Goal: Information Seeking & Learning: Learn about a topic

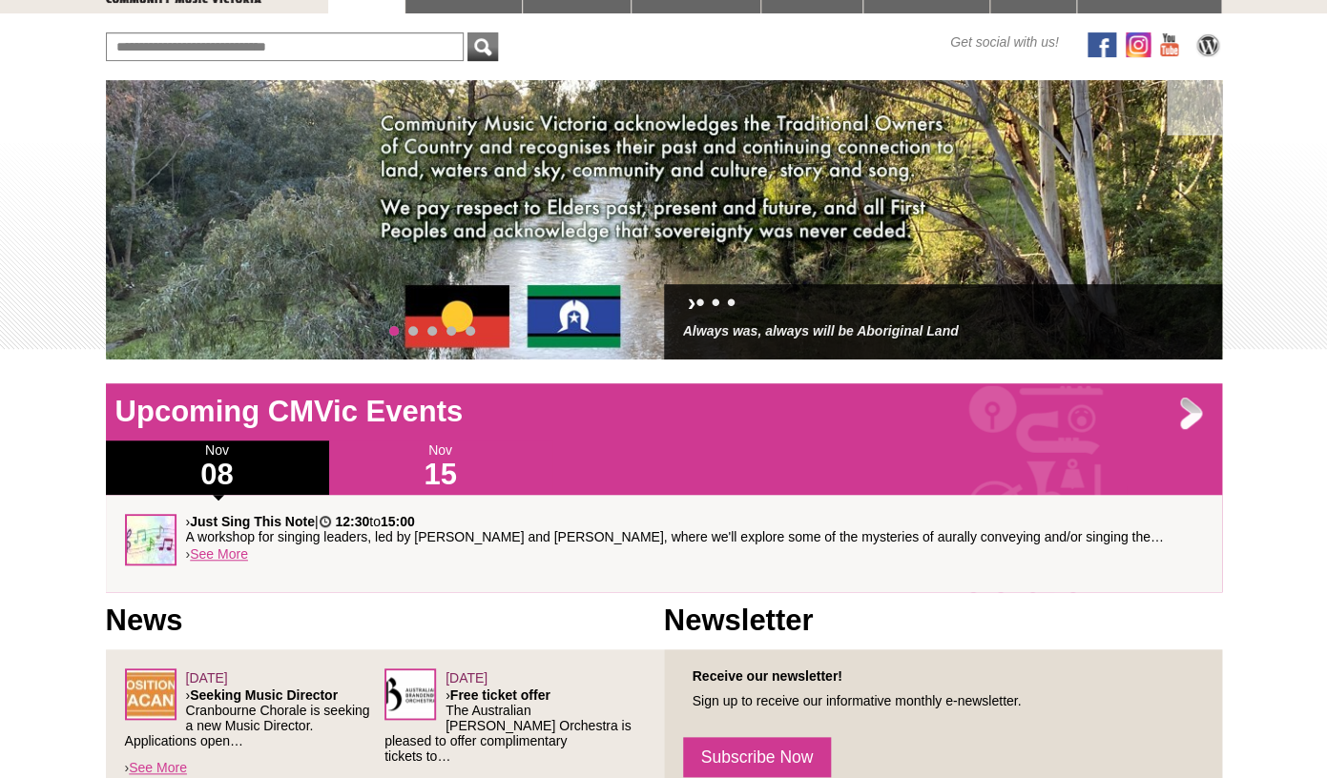
scroll to position [185, 0]
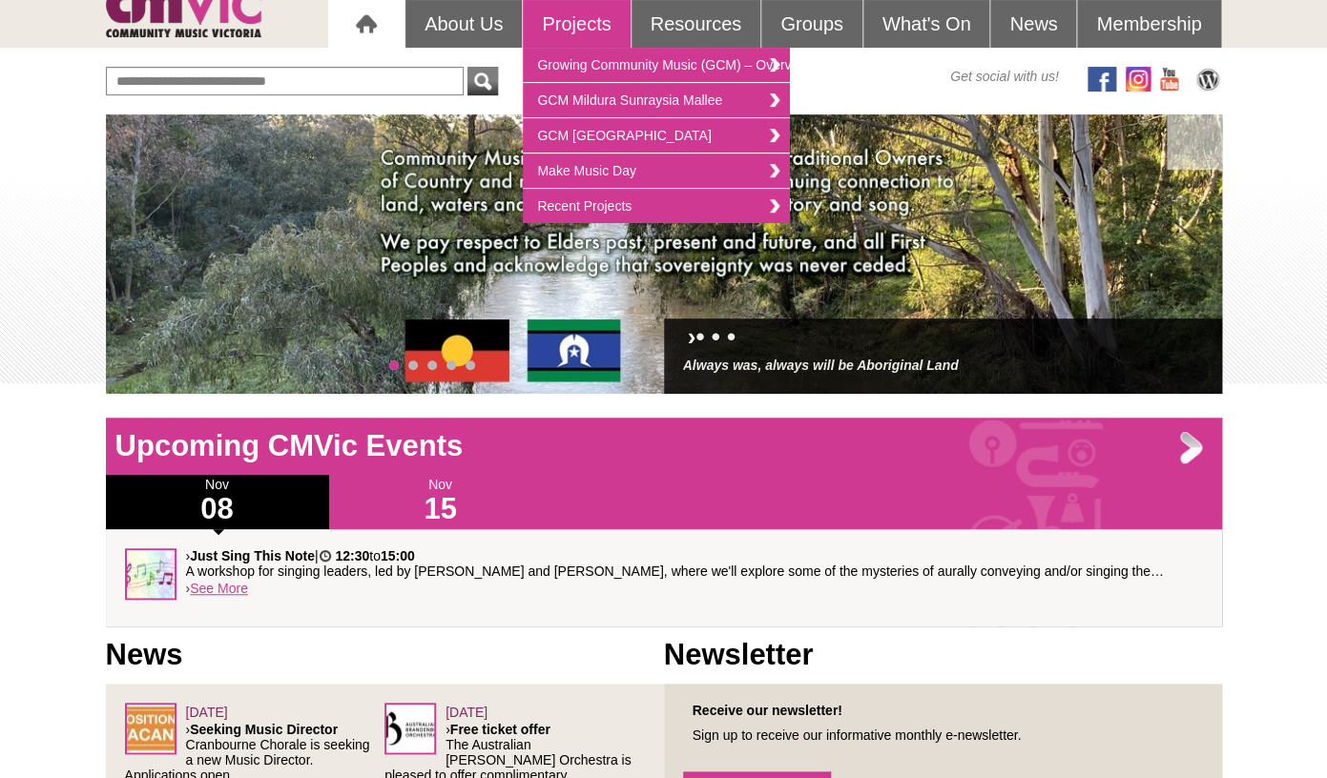
click at [574, 28] on link "Projects" at bounding box center [576, 24] width 107 height 48
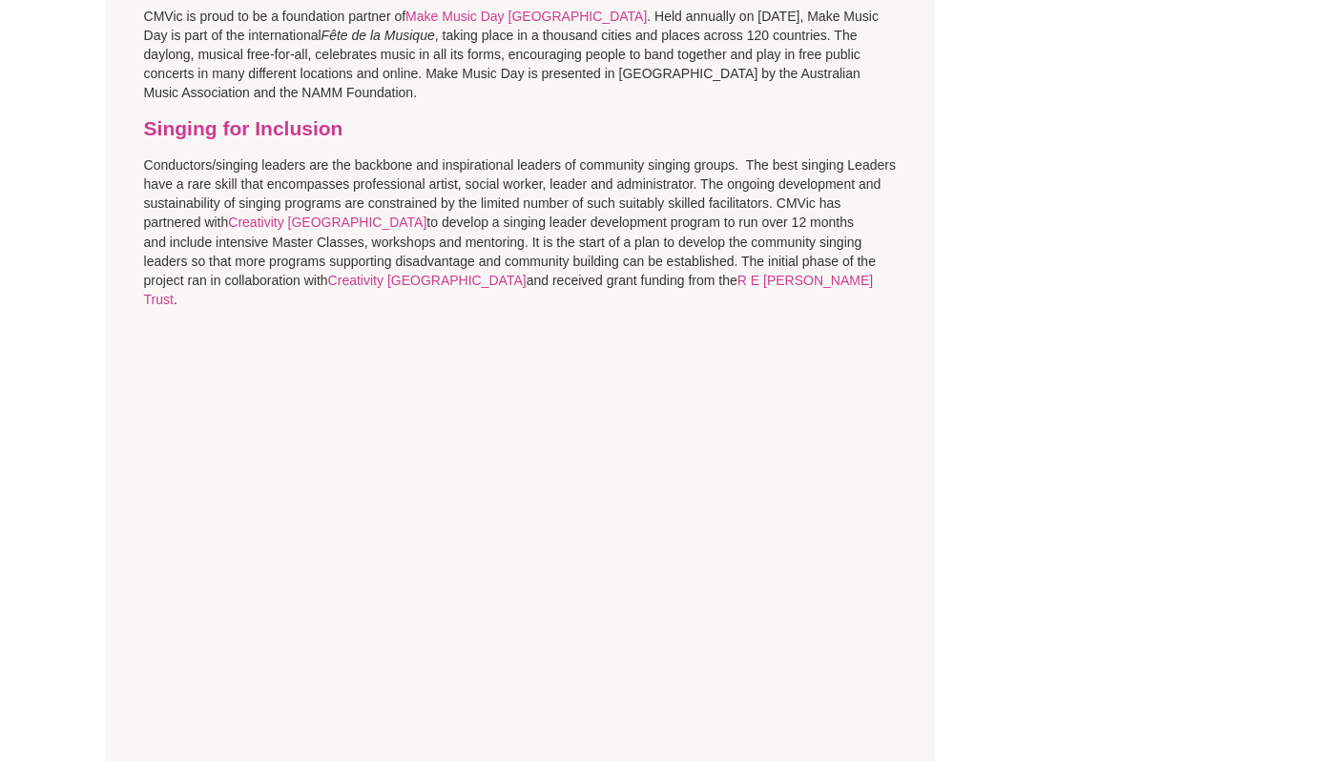
scroll to position [1513, 0]
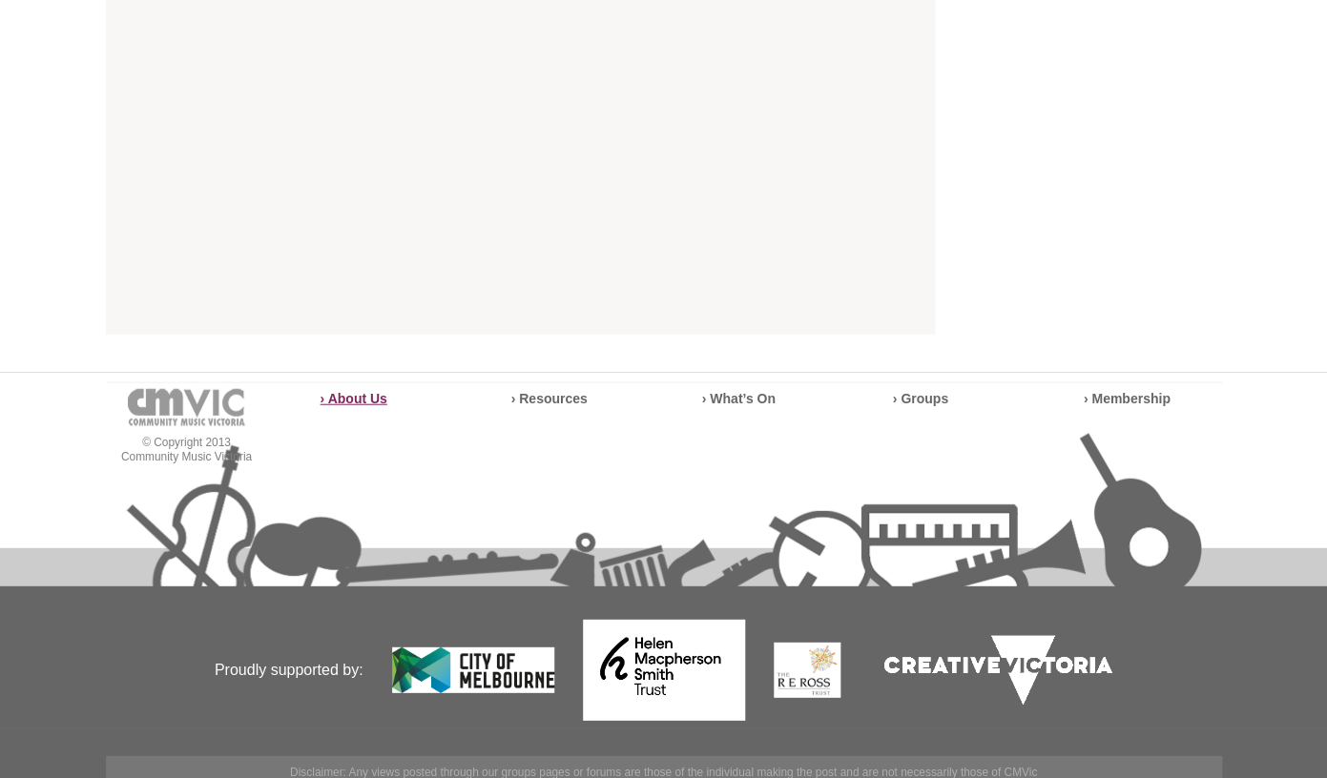
click at [369, 391] on strong "› About Us" at bounding box center [353, 398] width 67 height 15
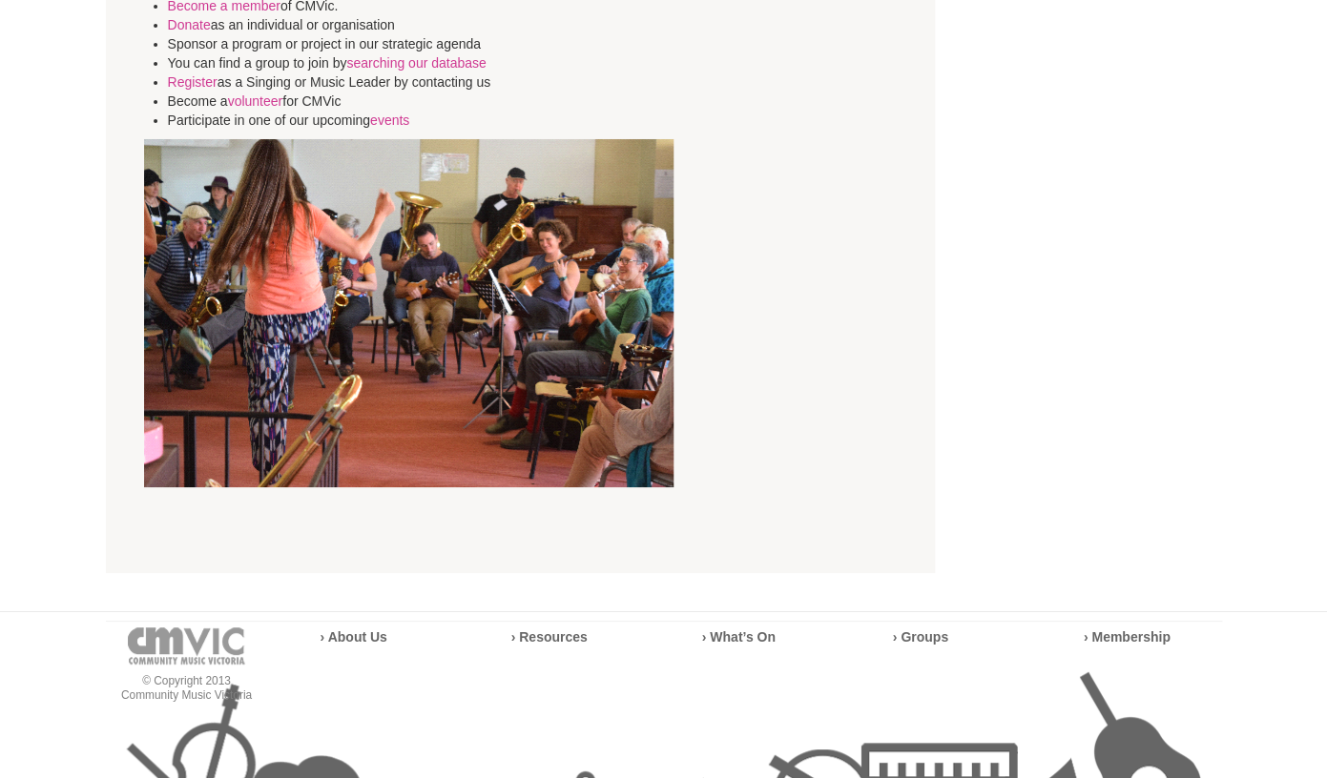
scroll to position [5070, 0]
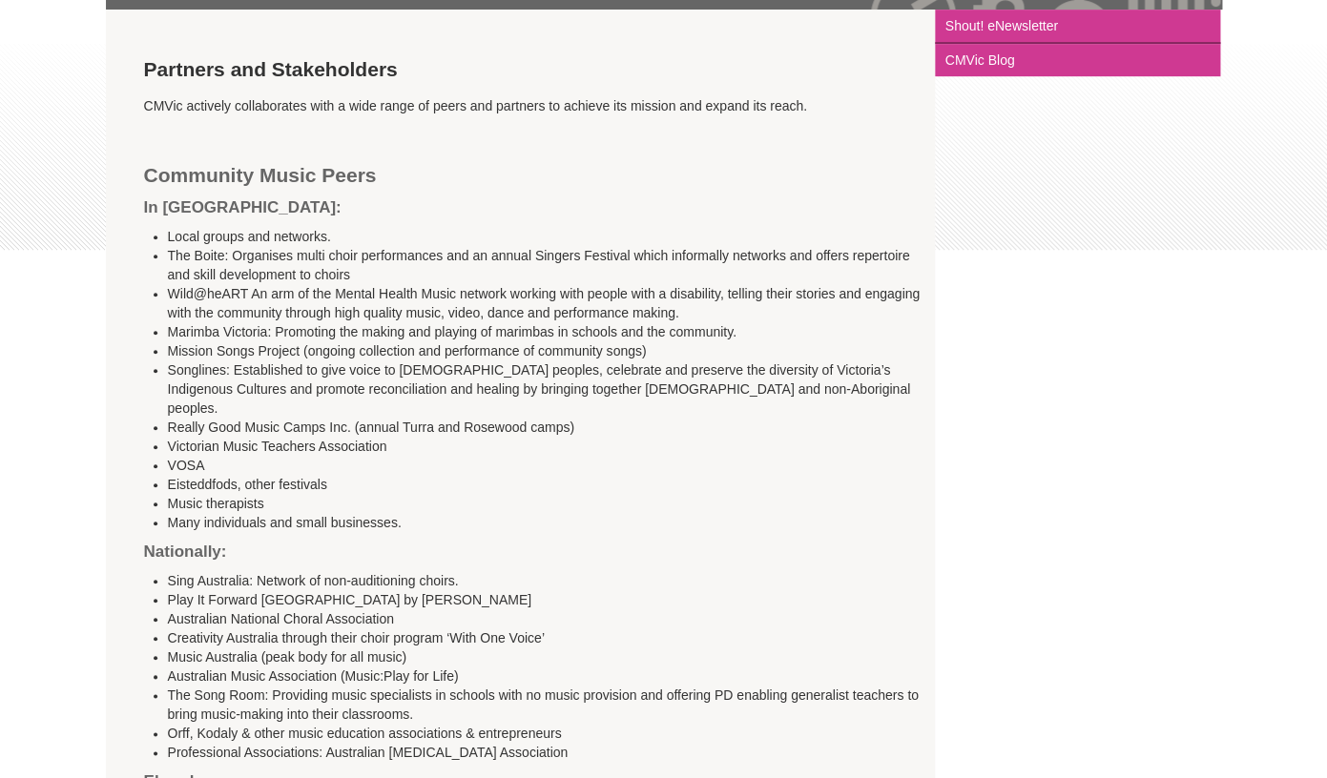
scroll to position [345, 0]
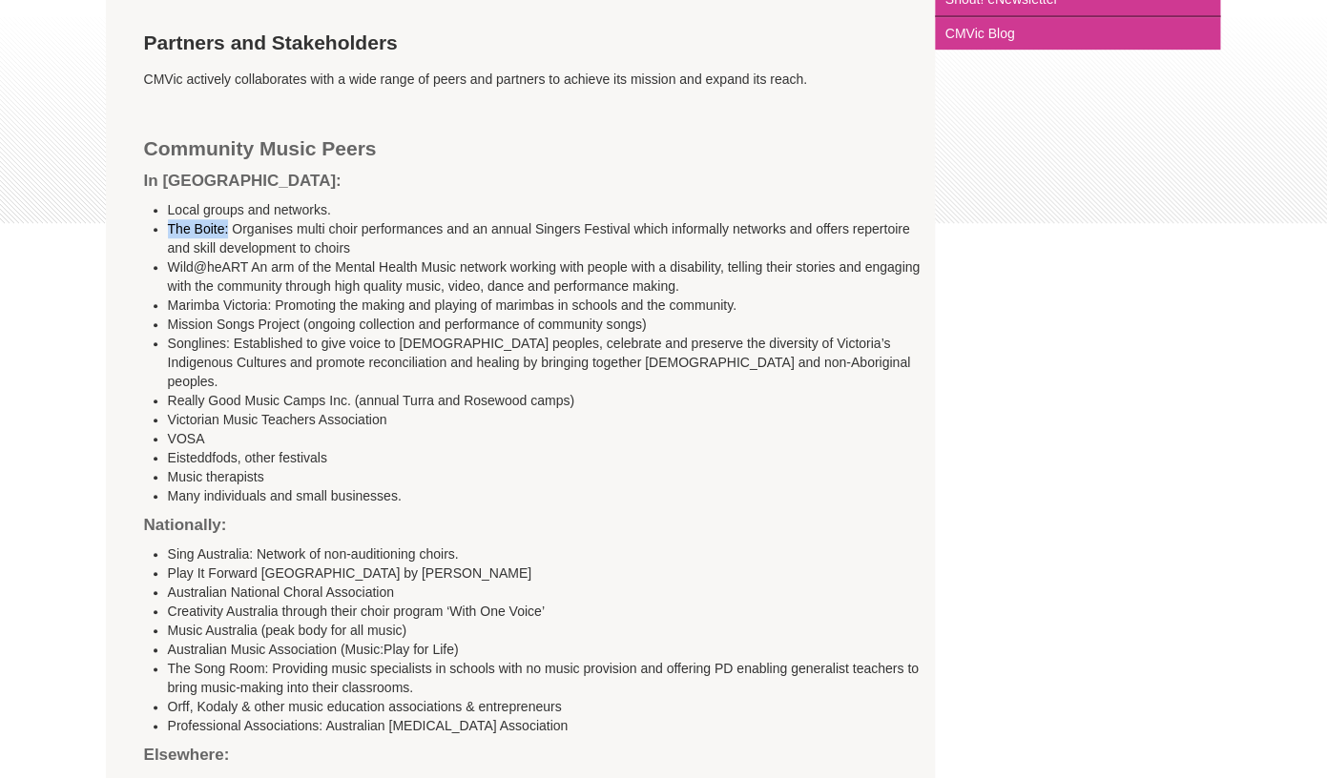
drag, startPoint x: 227, startPoint y: 229, endPoint x: 171, endPoint y: 231, distance: 56.3
click at [171, 231] on li "The Boite: Organises multi choir performances and an annual Singers Festival wh…" at bounding box center [544, 238] width 753 height 38
copy li "The Boite:"
